Goal: Transaction & Acquisition: Book appointment/travel/reservation

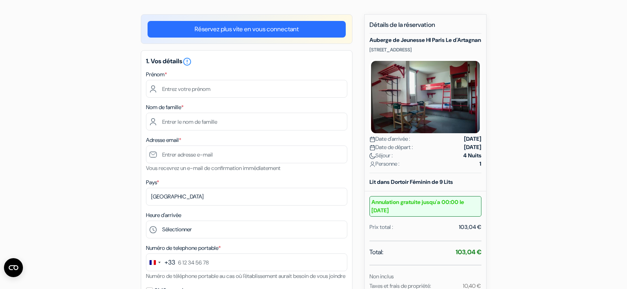
scroll to position [61, 0]
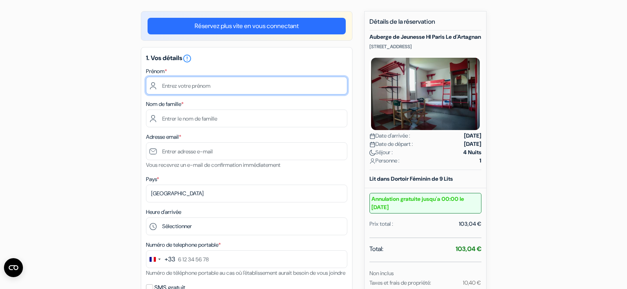
click at [161, 91] on input "text" at bounding box center [246, 86] width 201 height 18
type input "[PERSON_NAME]"
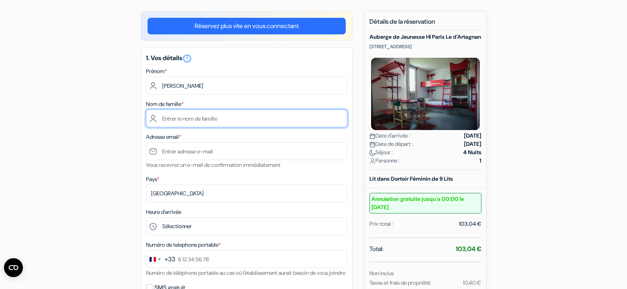
type input "courbard"
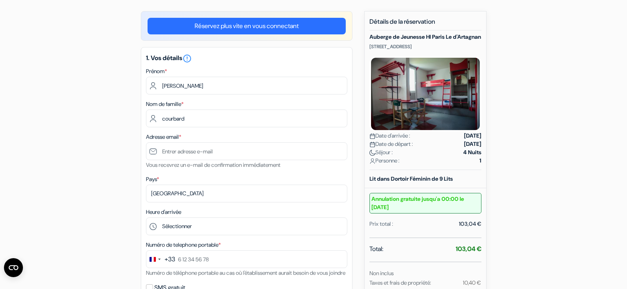
type input "[EMAIL_ADDRESS][DOMAIN_NAME]"
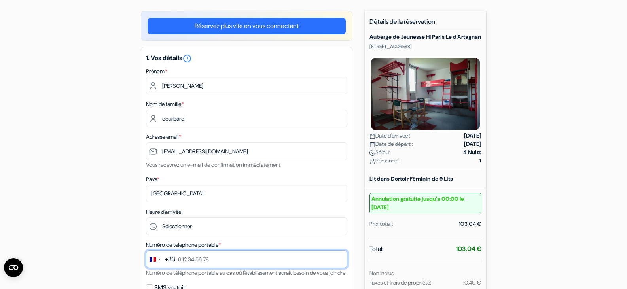
type input "0617328436"
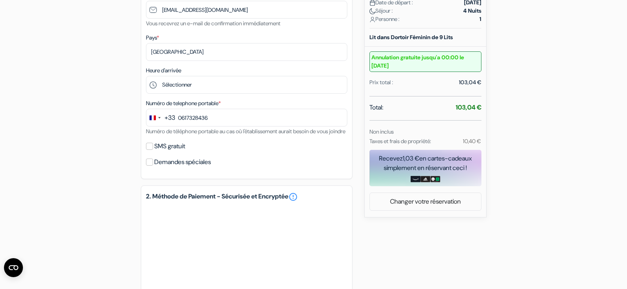
scroll to position [204, 0]
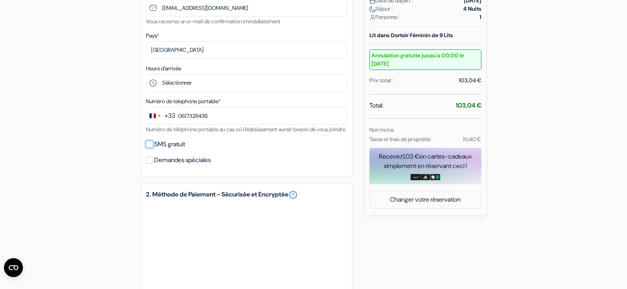
click at [149, 148] on input "SMS gratuit" at bounding box center [149, 144] width 7 height 7
checkbox input "true"
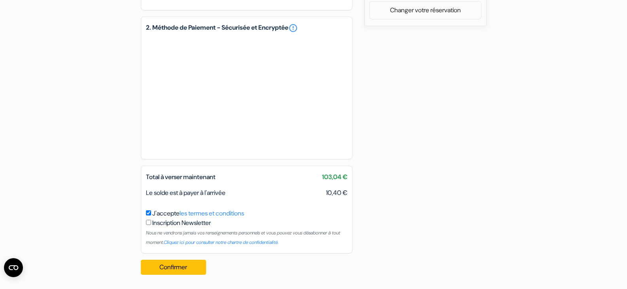
scroll to position [403, 0]
click at [173, 266] on button "Confirmer Loading..." at bounding box center [174, 267] width 66 height 15
